Goal: Book appointment/travel/reservation

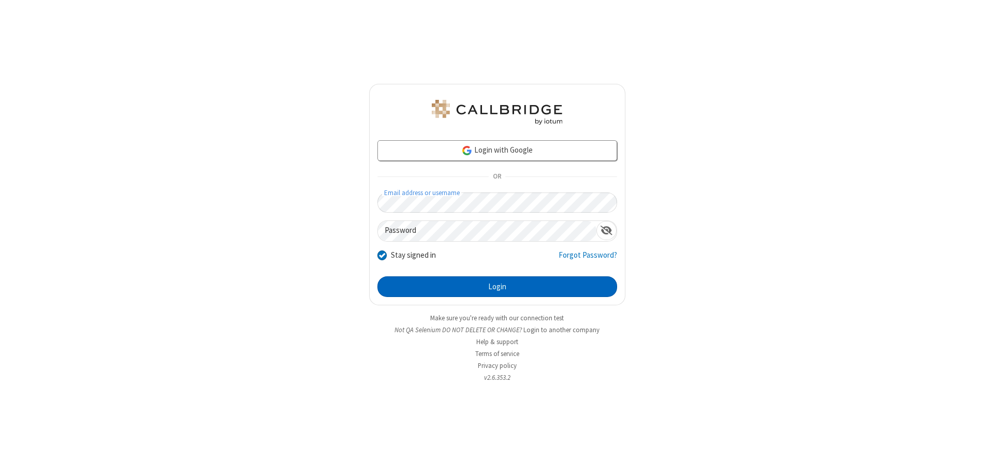
click at [497, 287] on button "Login" at bounding box center [497, 286] width 240 height 21
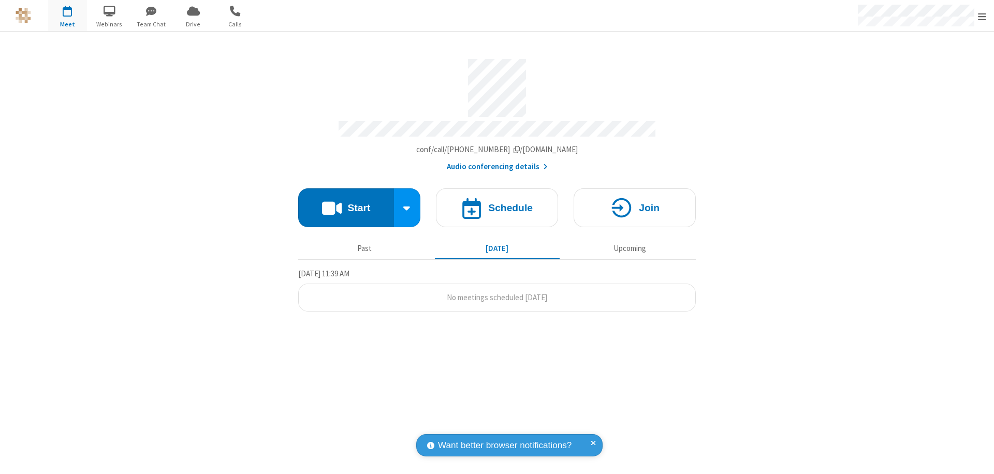
click at [982, 16] on span "Open menu" at bounding box center [982, 16] width 8 height 10
click at [67, 16] on span "button" at bounding box center [67, 11] width 39 height 18
click at [497, 203] on h4 "Schedule" at bounding box center [510, 208] width 45 height 10
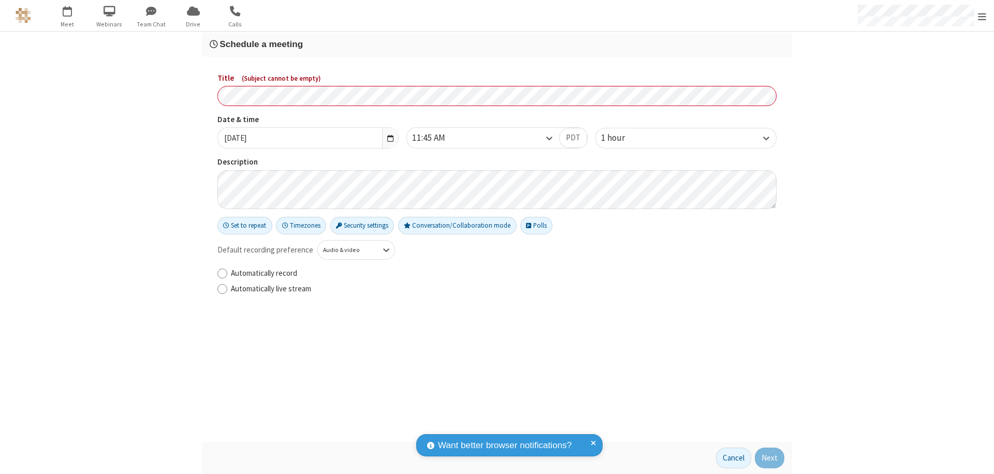
click at [497, 44] on h3 "Schedule a meeting" at bounding box center [497, 44] width 575 height 10
